Goal: Use online tool/utility

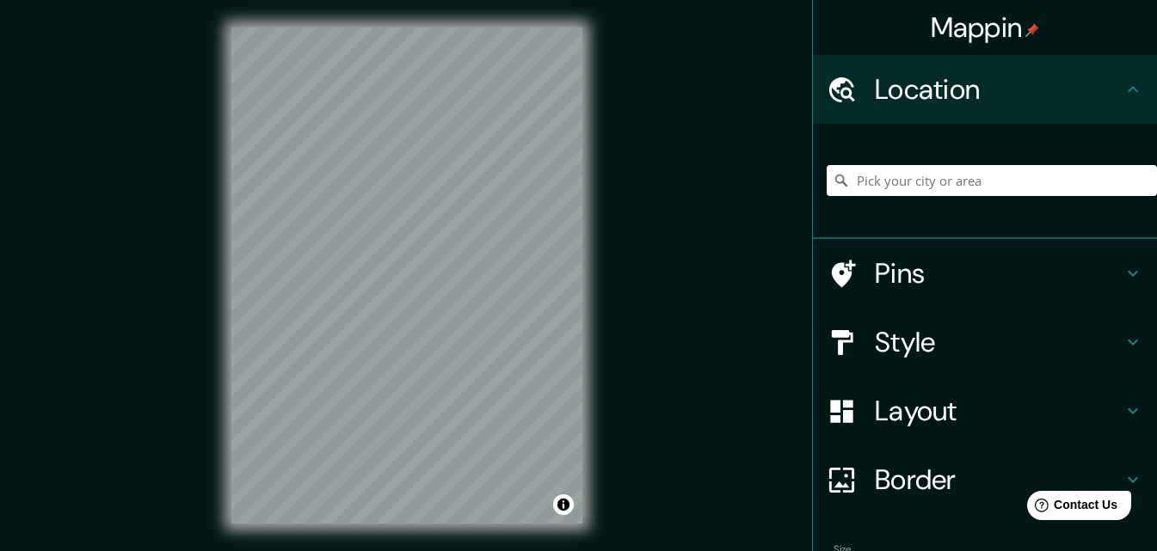
click at [950, 419] on h4 "Layout" at bounding box center [999, 411] width 248 height 34
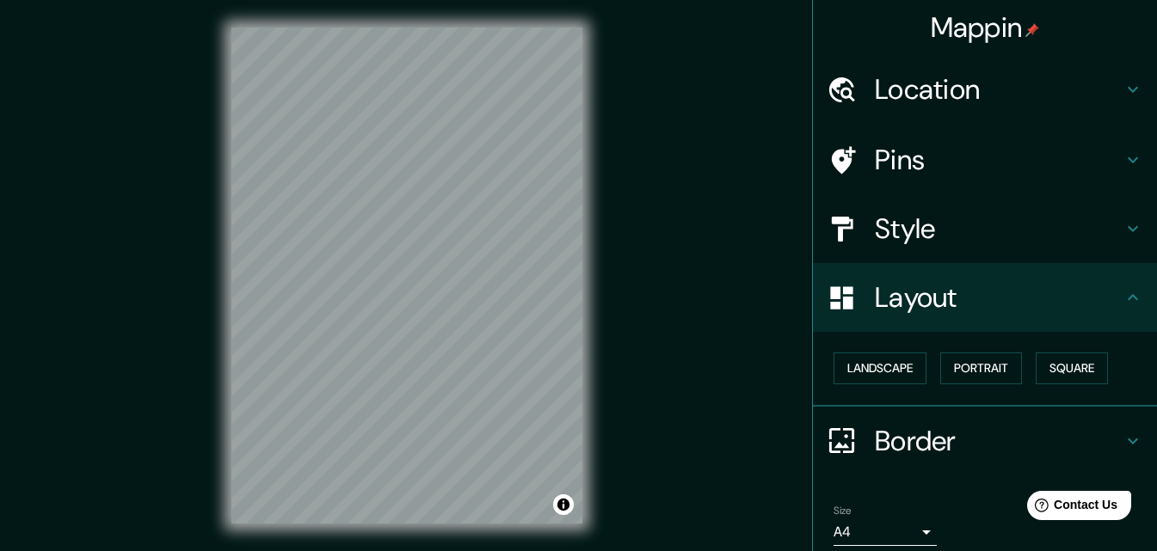
click at [975, 294] on h4 "Layout" at bounding box center [999, 297] width 248 height 34
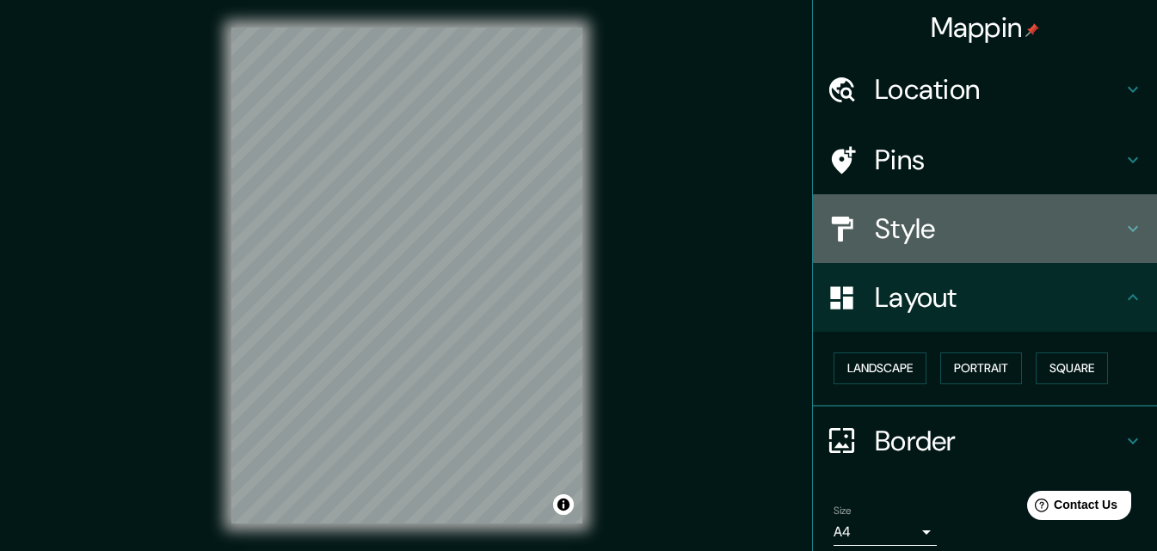
click at [915, 207] on div "Style" at bounding box center [985, 228] width 344 height 69
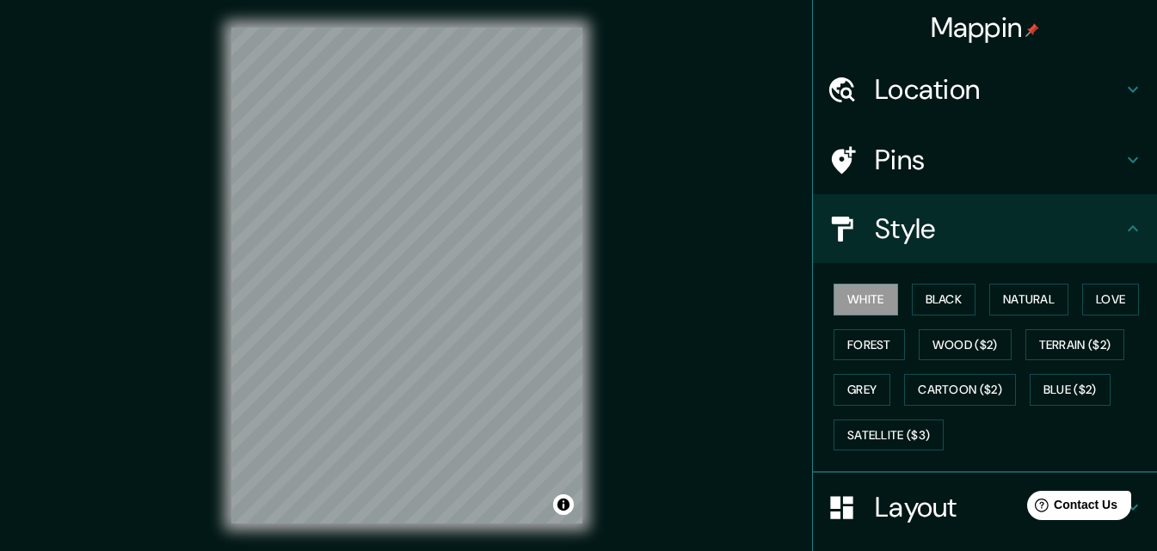
click at [915, 207] on div "Style" at bounding box center [985, 228] width 344 height 69
click at [934, 307] on button "Black" at bounding box center [944, 300] width 65 height 32
click at [864, 314] on button "White" at bounding box center [866, 300] width 65 height 32
click at [1004, 305] on button "Natural" at bounding box center [1028, 300] width 79 height 32
click at [1011, 302] on button "Natural" at bounding box center [1028, 300] width 79 height 32
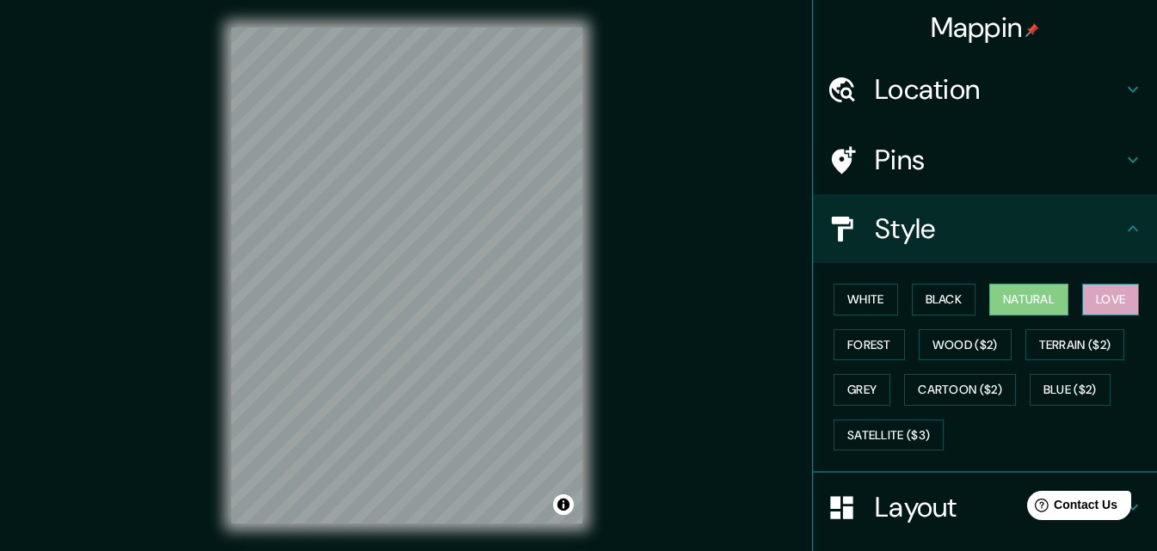
click at [1105, 303] on button "Love" at bounding box center [1110, 300] width 57 height 32
click at [874, 352] on button "Forest" at bounding box center [869, 345] width 71 height 32
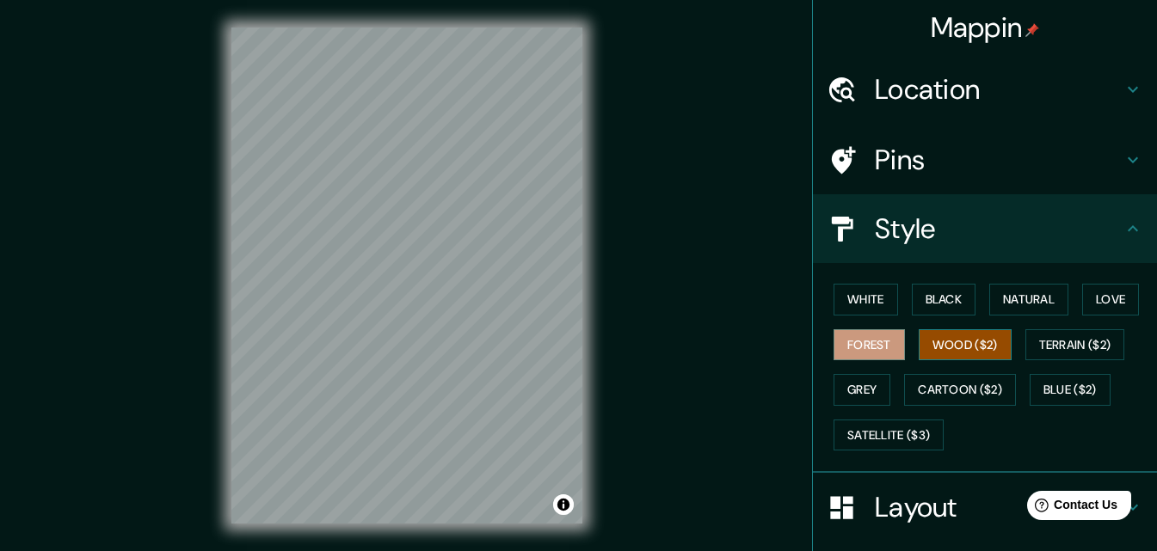
click at [956, 350] on button "Wood ($2)" at bounding box center [965, 345] width 93 height 32
click at [1062, 338] on button "Terrain ($2)" at bounding box center [1075, 345] width 100 height 32
click at [967, 343] on button "Wood ($2)" at bounding box center [965, 345] width 93 height 32
click at [1035, 342] on button "Terrain ($2)" at bounding box center [1075, 345] width 100 height 32
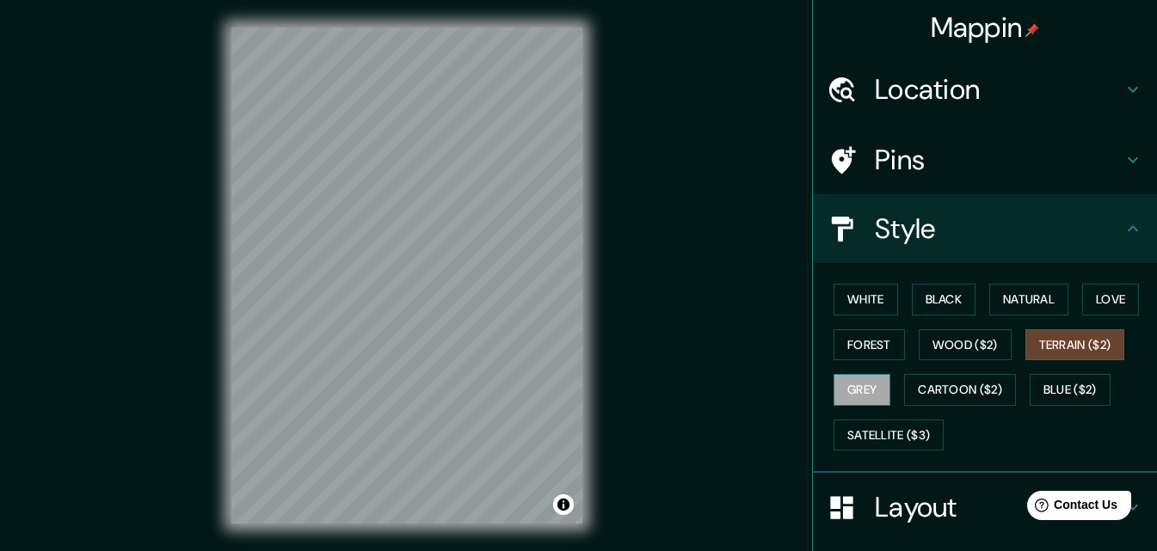
click at [846, 390] on button "Grey" at bounding box center [862, 390] width 57 height 32
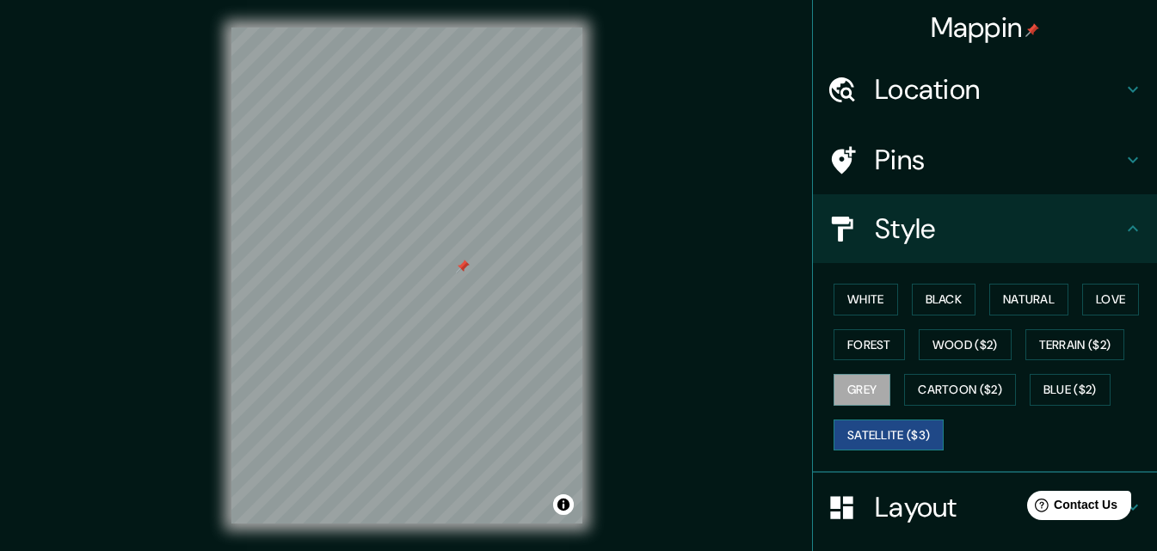
click at [898, 432] on button "Satellite ($3)" at bounding box center [889, 436] width 110 height 32
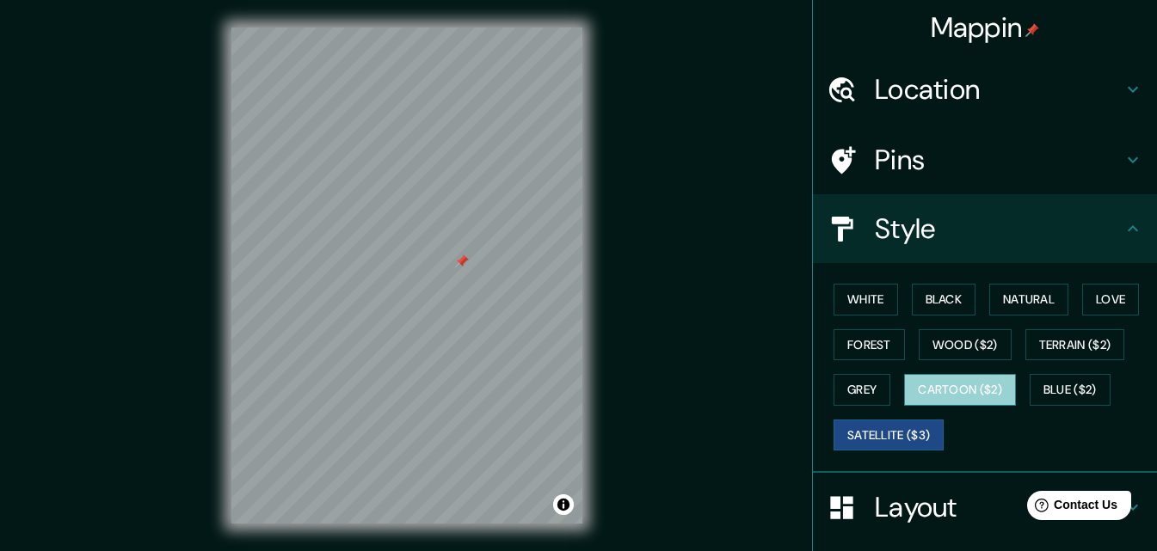
click at [949, 391] on button "Cartoon ($2)" at bounding box center [960, 390] width 112 height 32
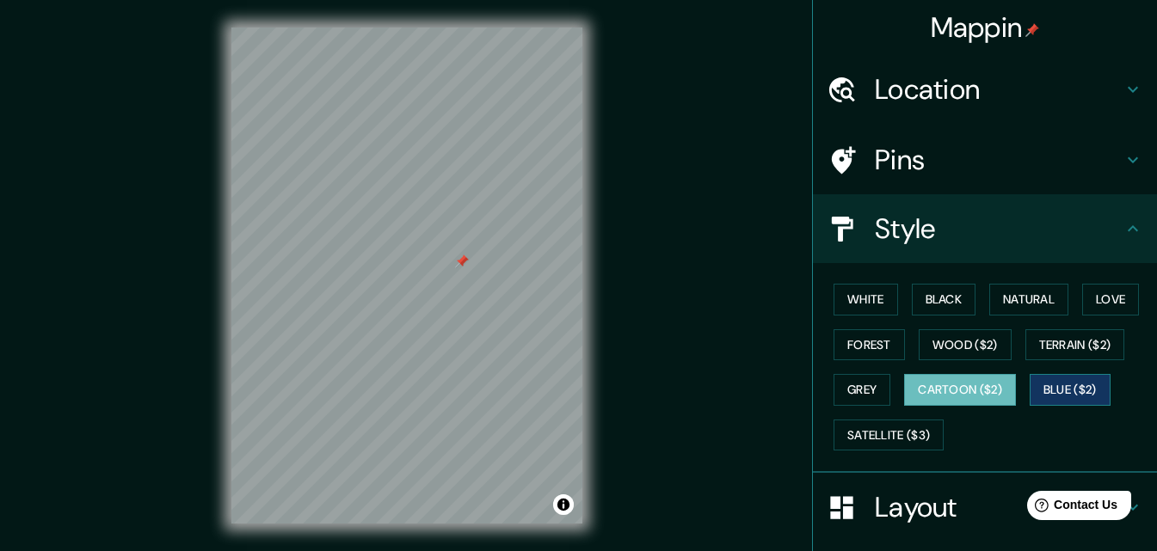
click at [1056, 391] on button "Blue ($2)" at bounding box center [1070, 390] width 81 height 32
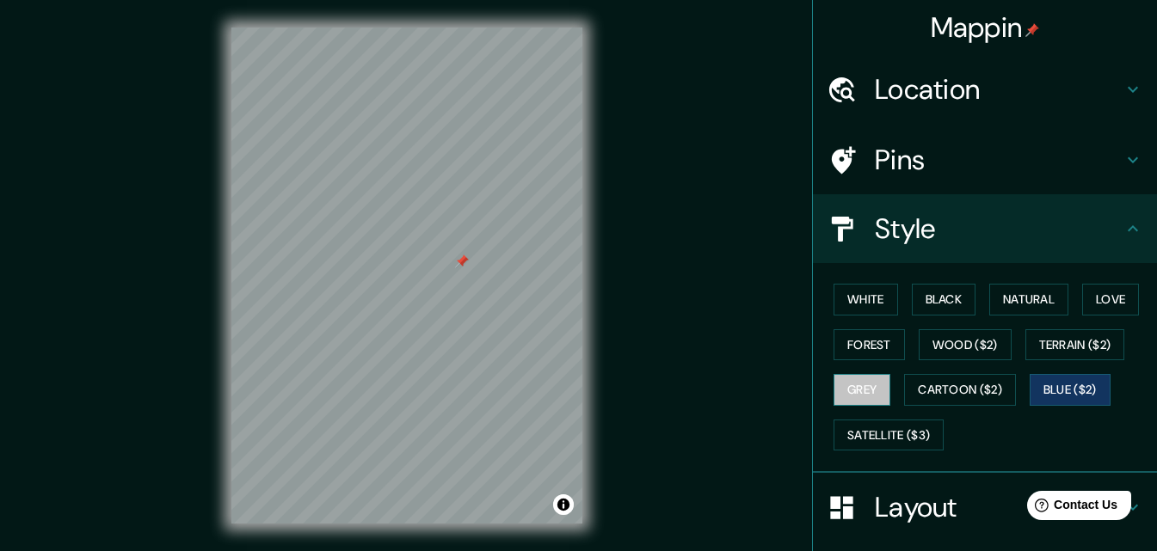
click at [877, 391] on button "Grey" at bounding box center [862, 390] width 57 height 32
click at [871, 296] on button "White" at bounding box center [866, 300] width 65 height 32
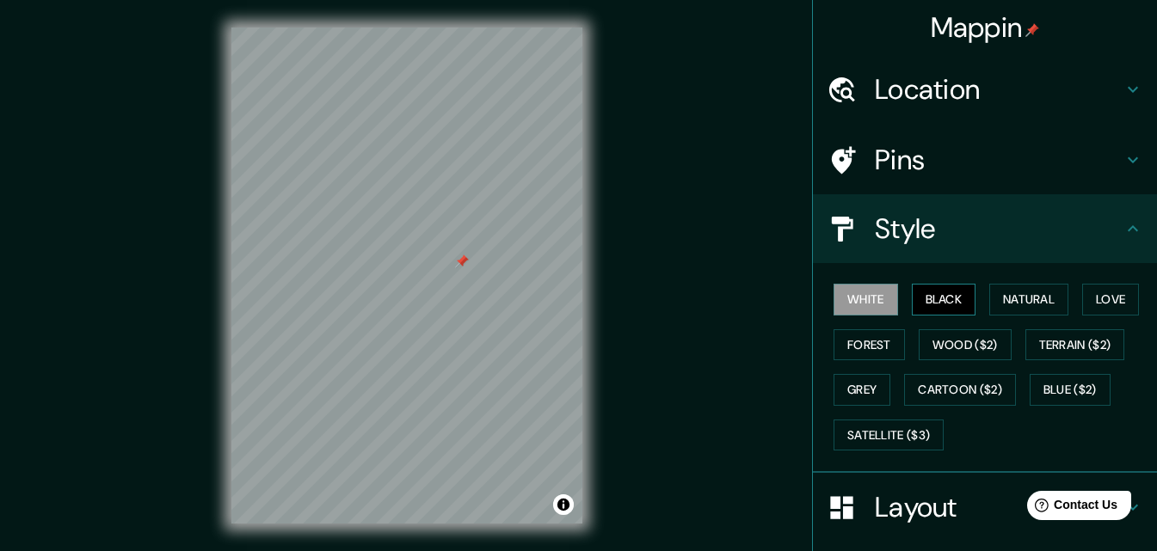
click at [915, 295] on button "Black" at bounding box center [944, 300] width 65 height 32
click at [855, 301] on button "White" at bounding box center [866, 300] width 65 height 32
click at [888, 156] on h4 "Pins" at bounding box center [999, 160] width 248 height 34
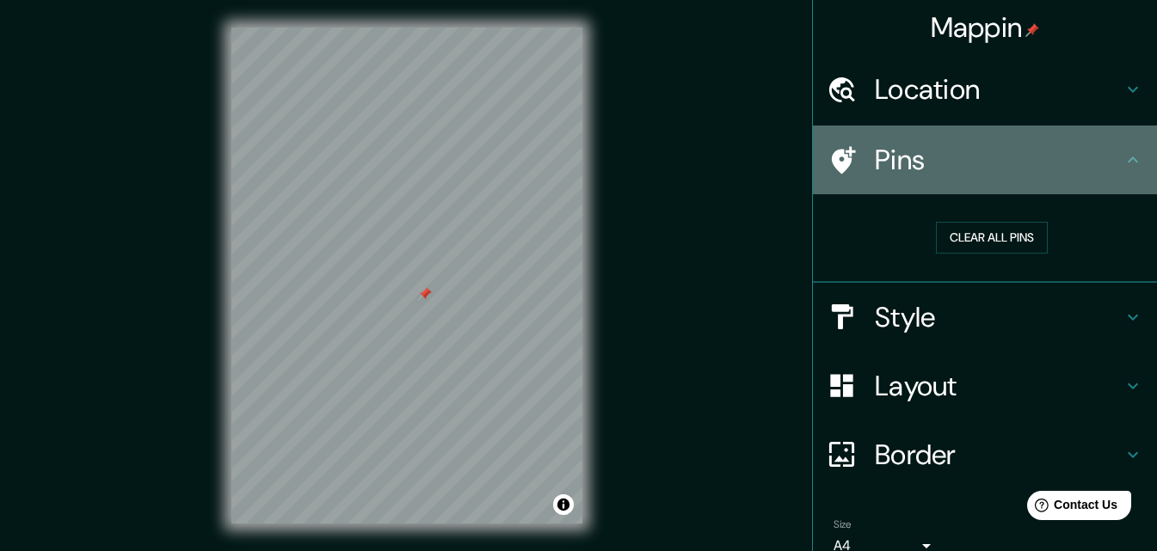
click at [893, 158] on h4 "Pins" at bounding box center [999, 160] width 248 height 34
